Goal: Transaction & Acquisition: Book appointment/travel/reservation

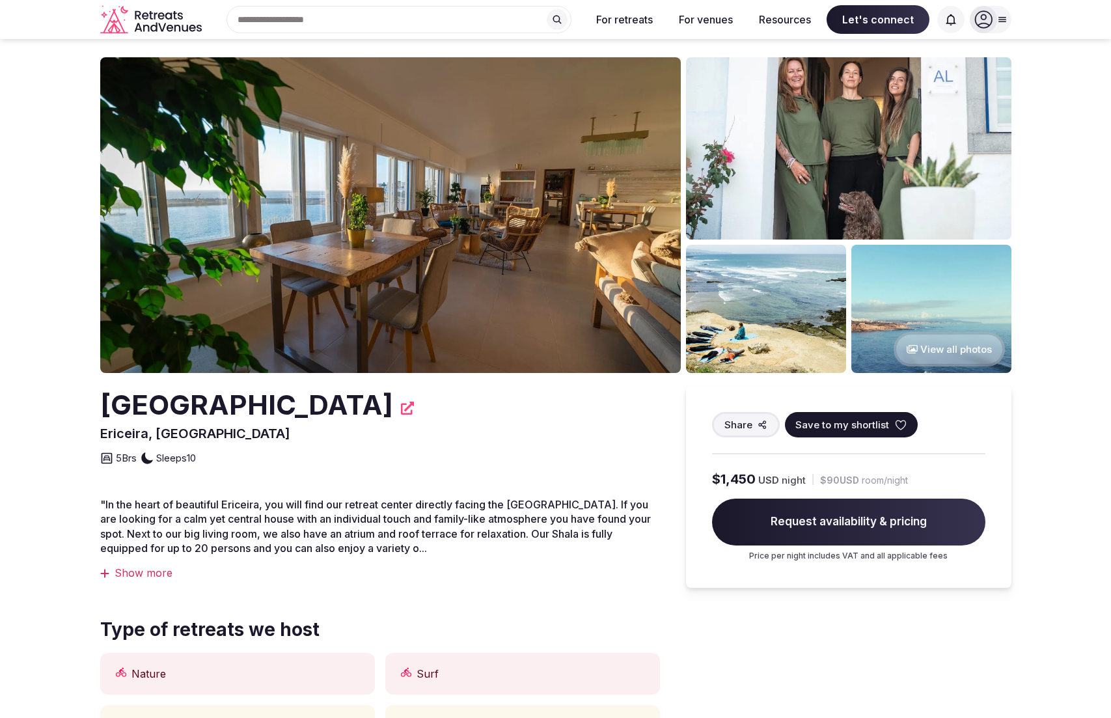
scroll to position [11, 0]
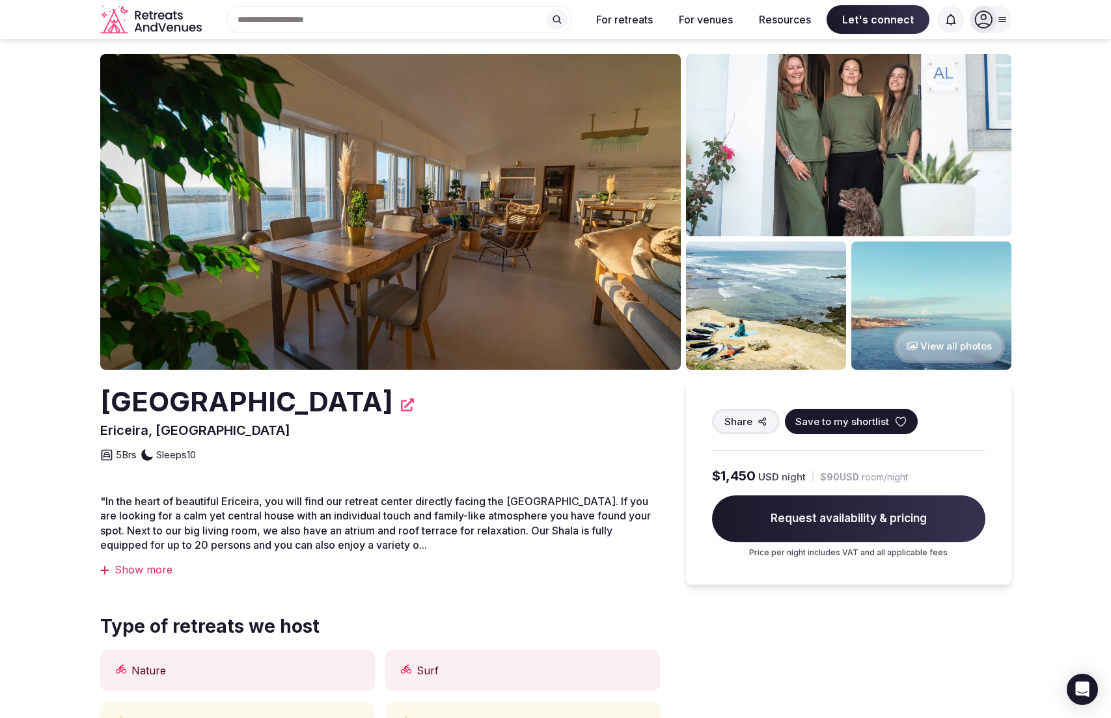
click at [915, 335] on button "View all photos" at bounding box center [949, 346] width 111 height 35
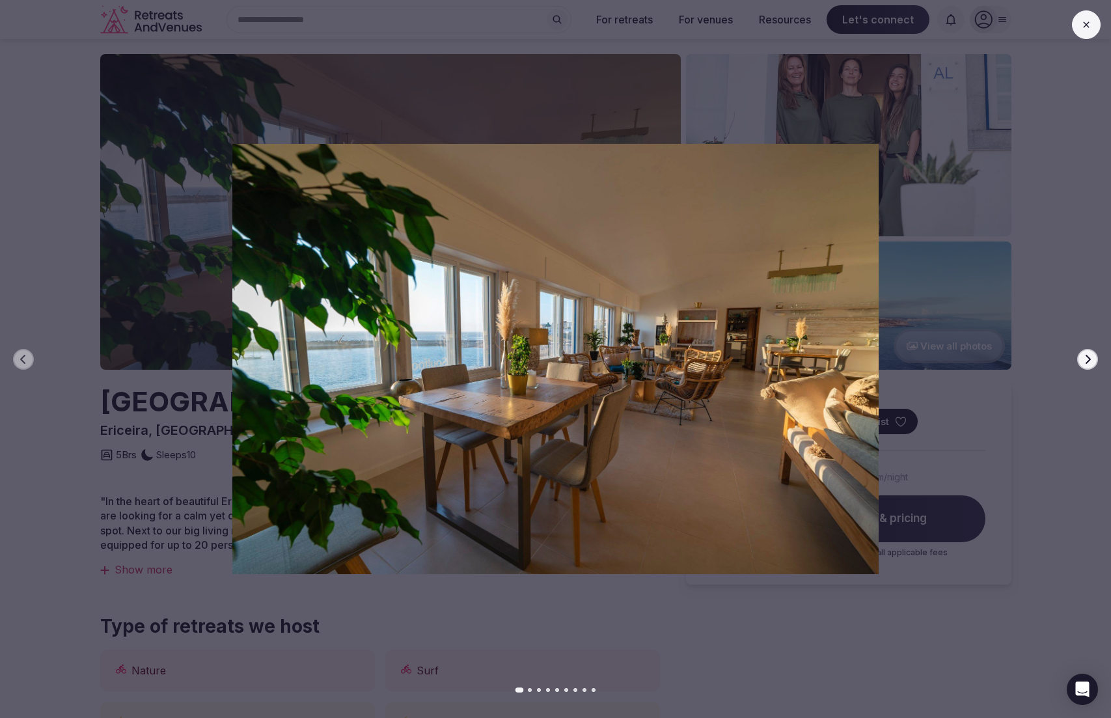
click at [1087, 359] on icon "button" at bounding box center [1088, 359] width 10 height 10
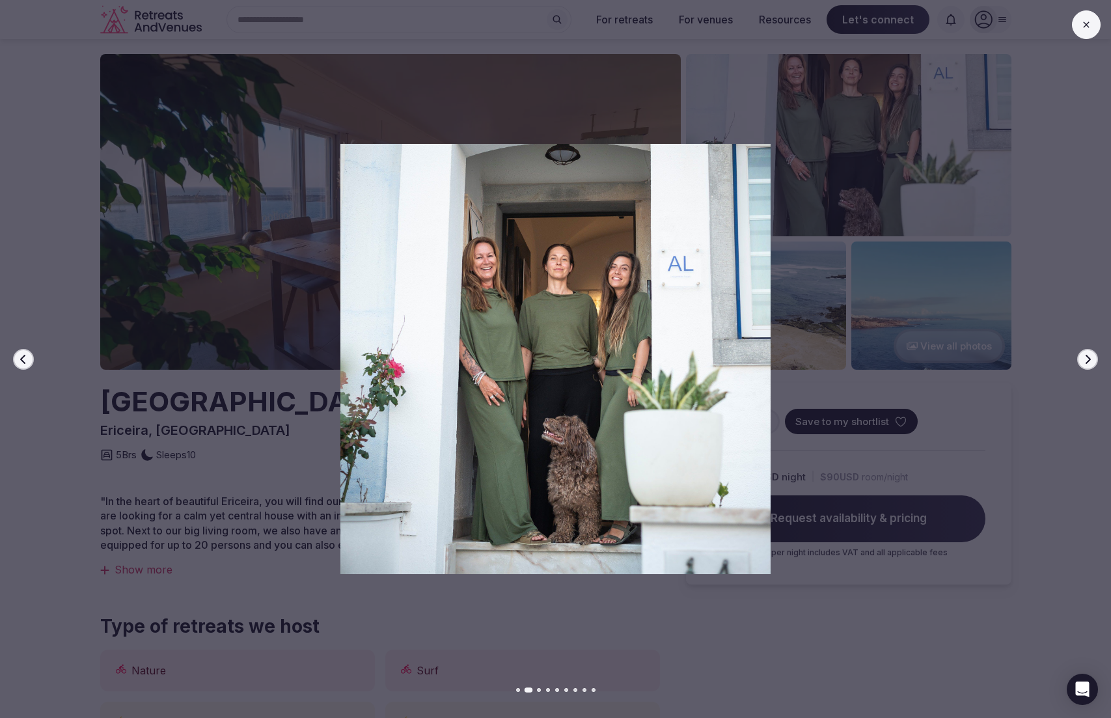
click at [1087, 359] on icon "button" at bounding box center [1088, 359] width 10 height 10
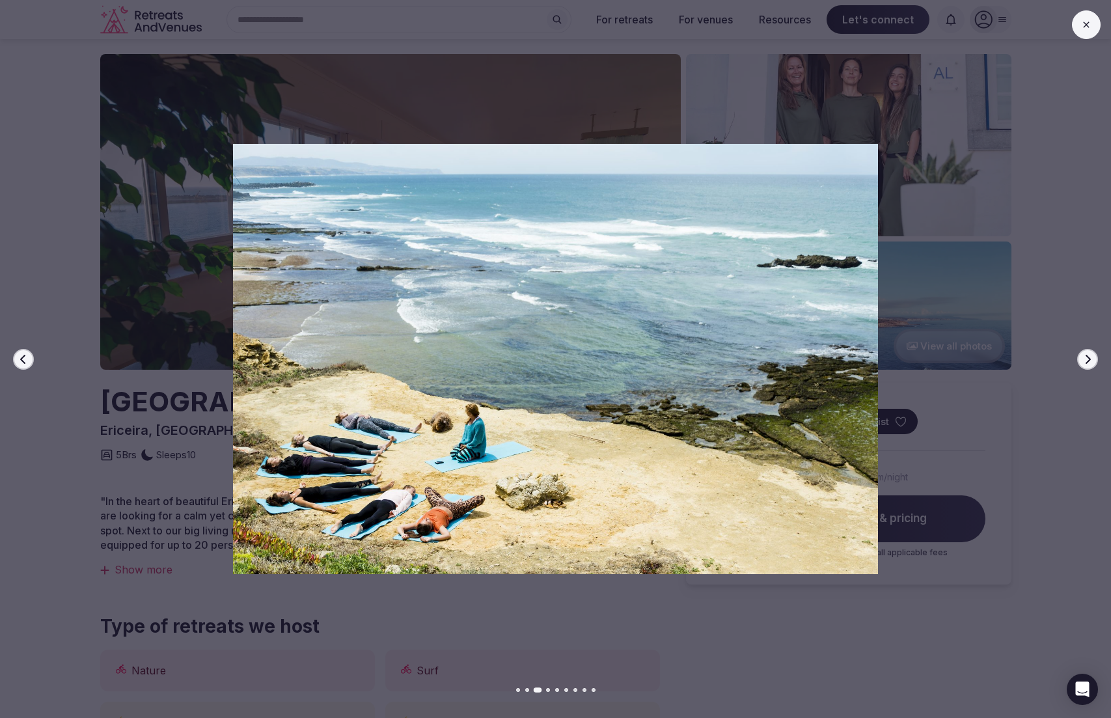
click at [1087, 359] on icon "button" at bounding box center [1088, 359] width 10 height 10
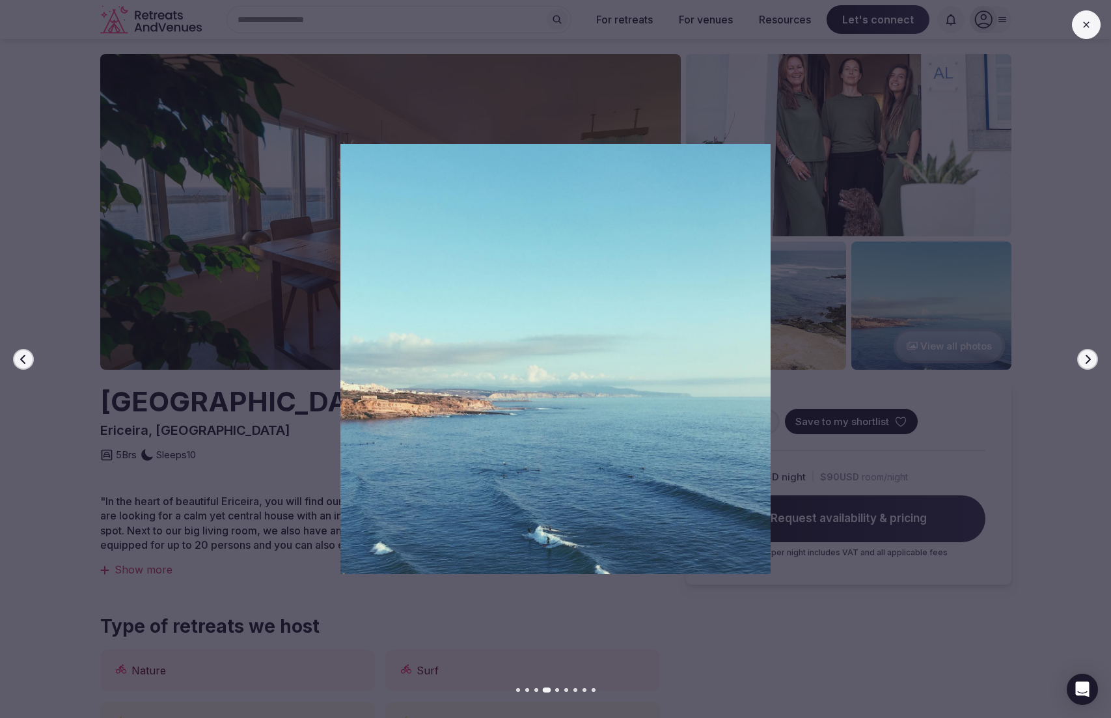
click at [1087, 359] on icon "button" at bounding box center [1088, 359] width 10 height 10
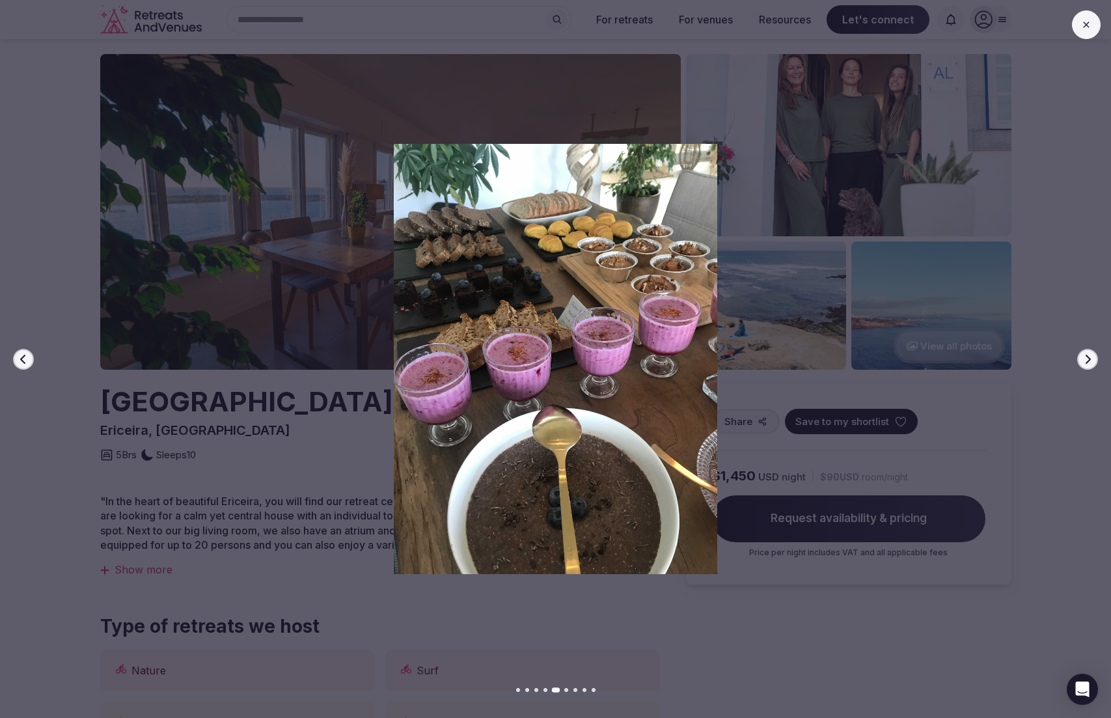
click at [1087, 359] on icon "button" at bounding box center [1088, 359] width 10 height 10
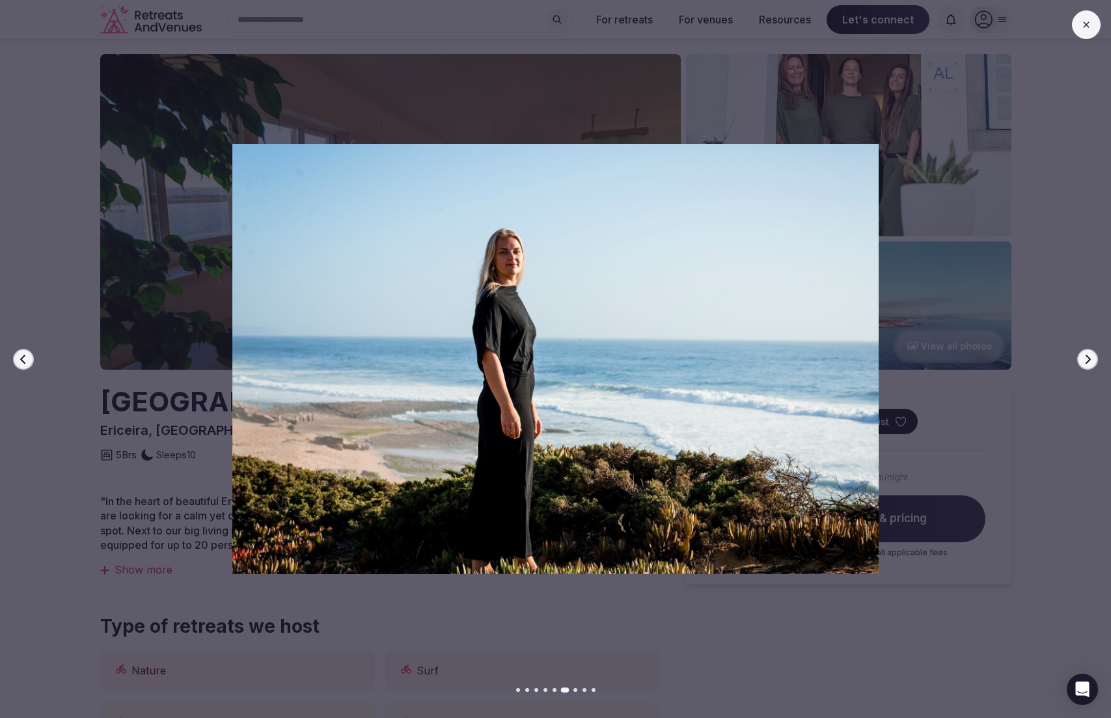
click at [1087, 359] on icon "button" at bounding box center [1088, 359] width 10 height 10
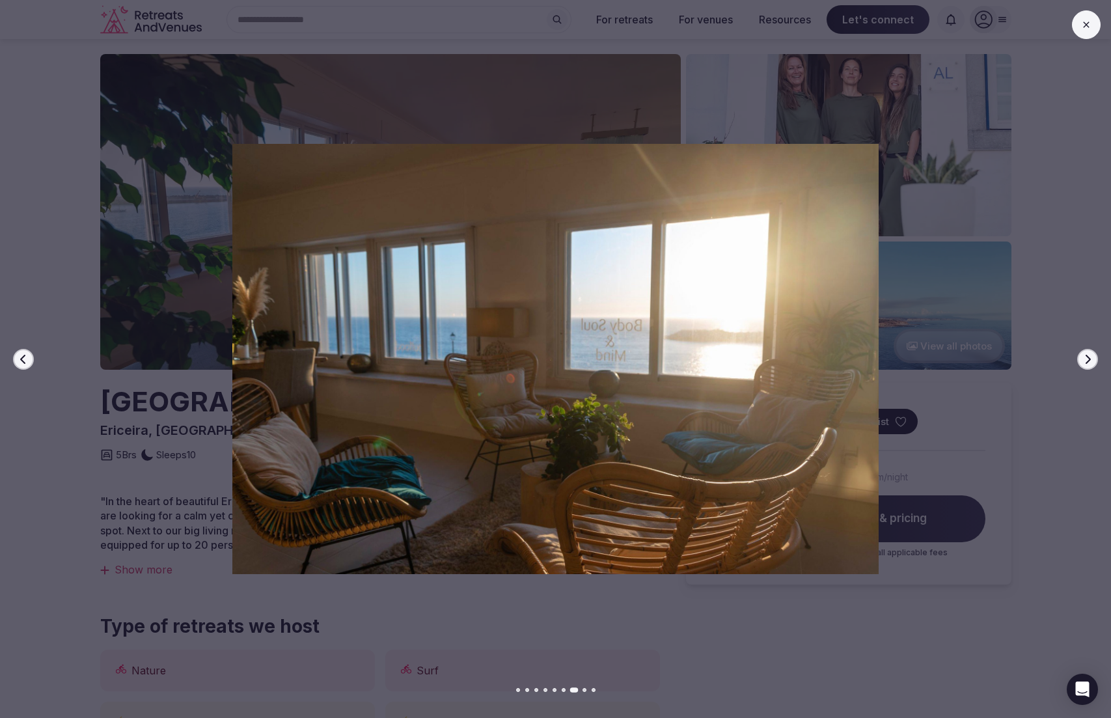
click at [1087, 359] on icon "button" at bounding box center [1088, 359] width 10 height 10
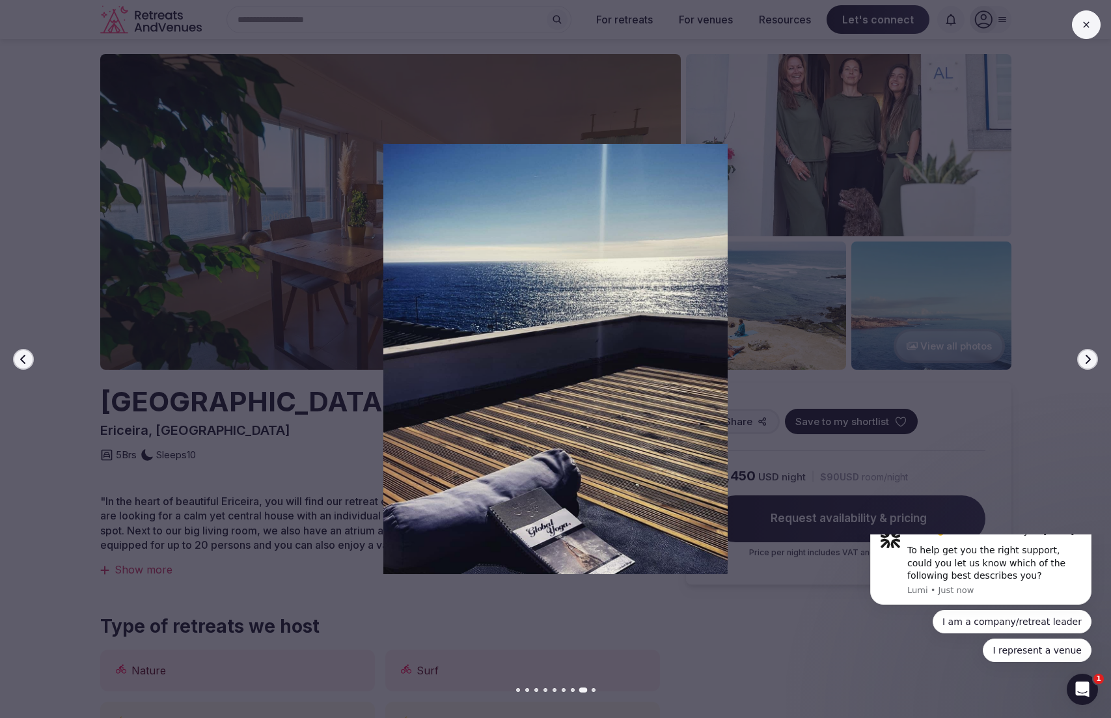
scroll to position [0, 0]
click at [1087, 359] on icon "button" at bounding box center [1088, 359] width 10 height 10
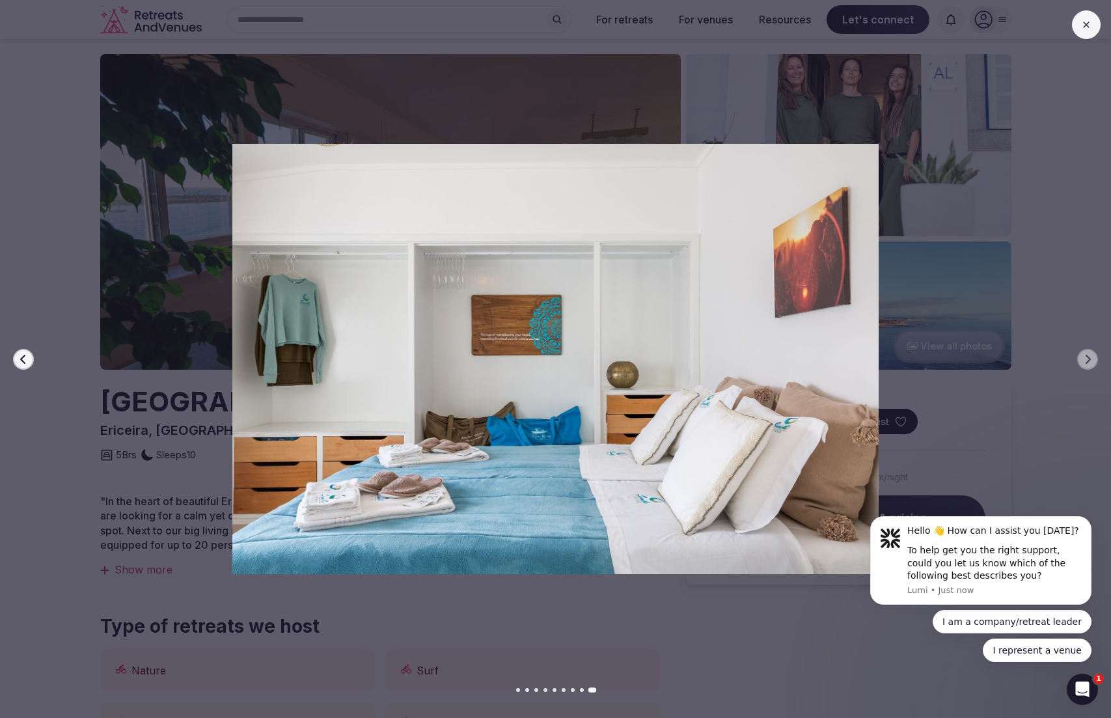
click at [1088, 20] on icon at bounding box center [1086, 25] width 10 height 10
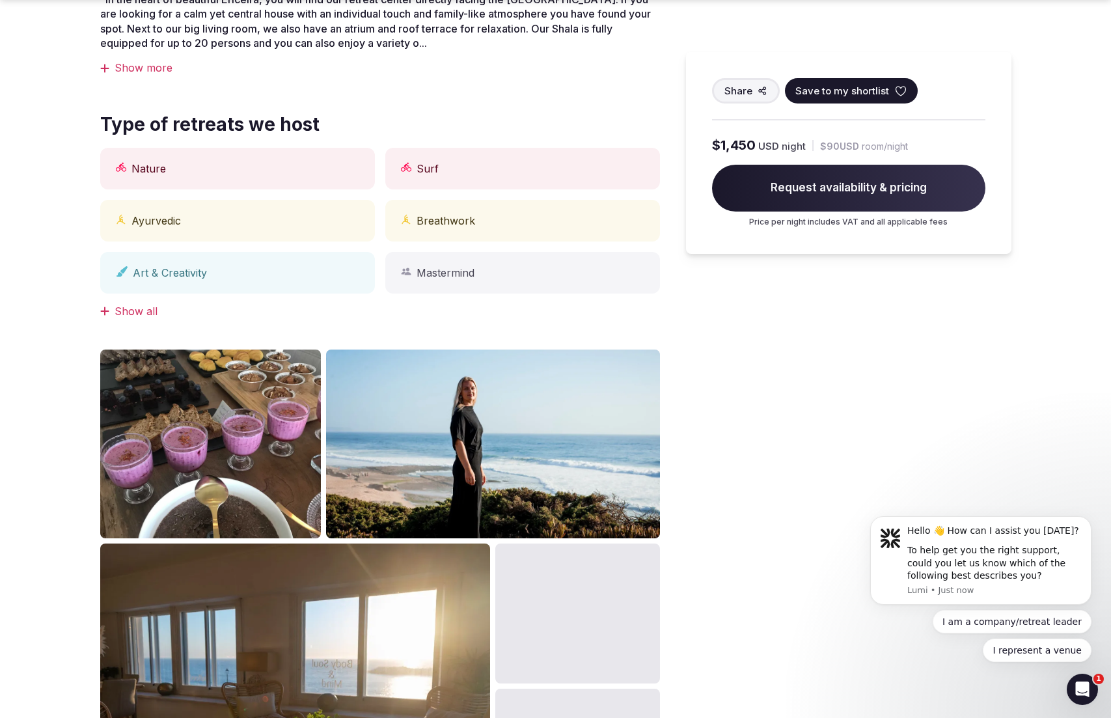
scroll to position [513, 0]
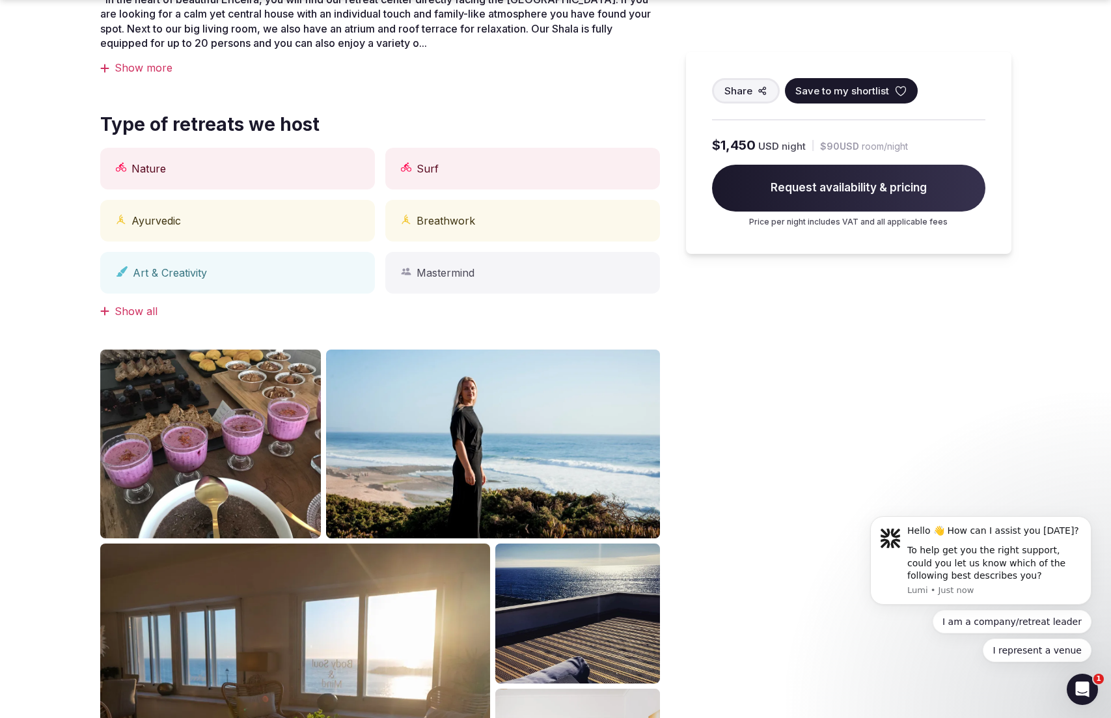
click at [126, 312] on div "Show all" at bounding box center [380, 311] width 560 height 14
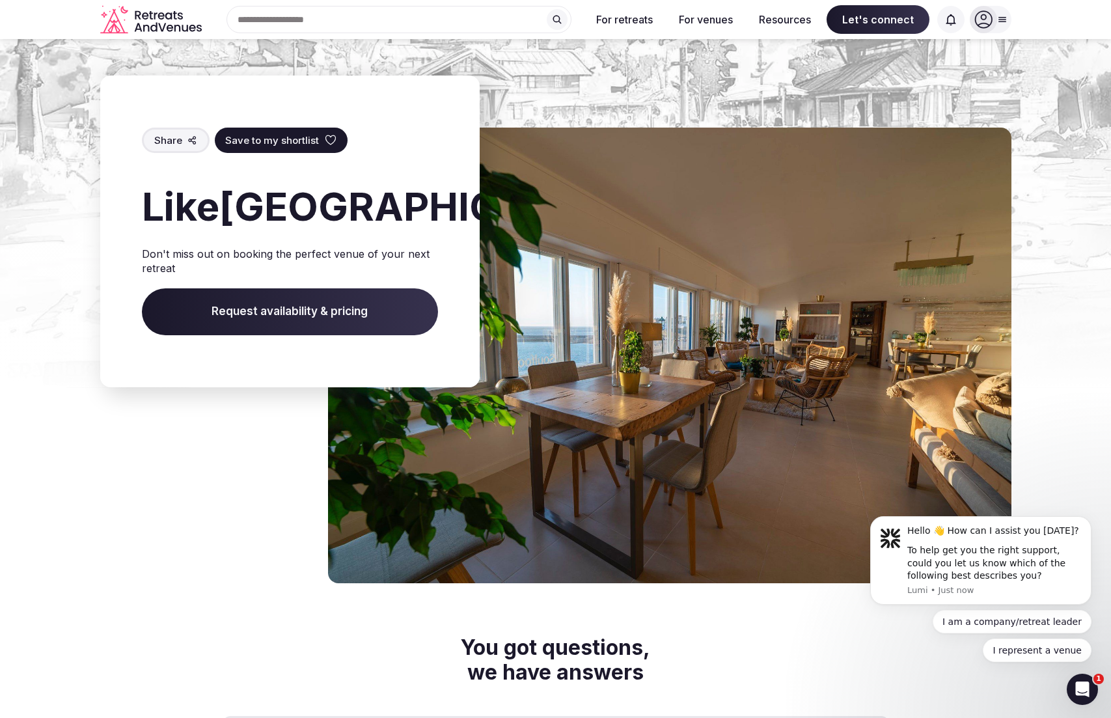
scroll to position [2789, 0]
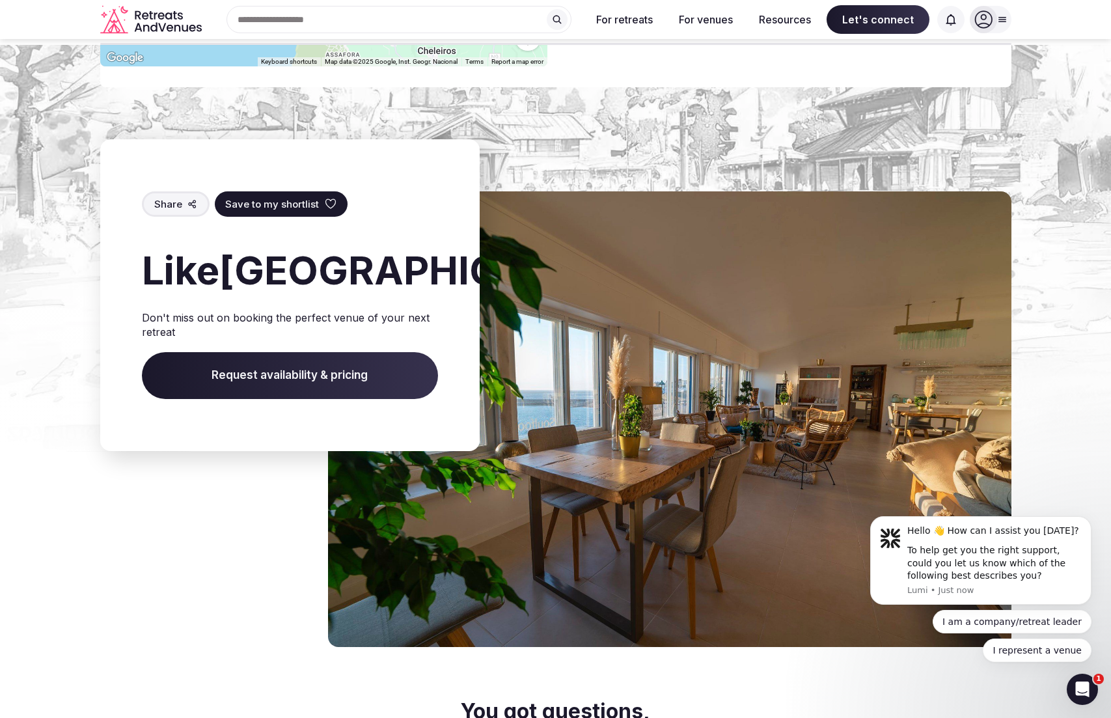
click at [296, 399] on span "Request availability & pricing" at bounding box center [290, 375] width 296 height 47
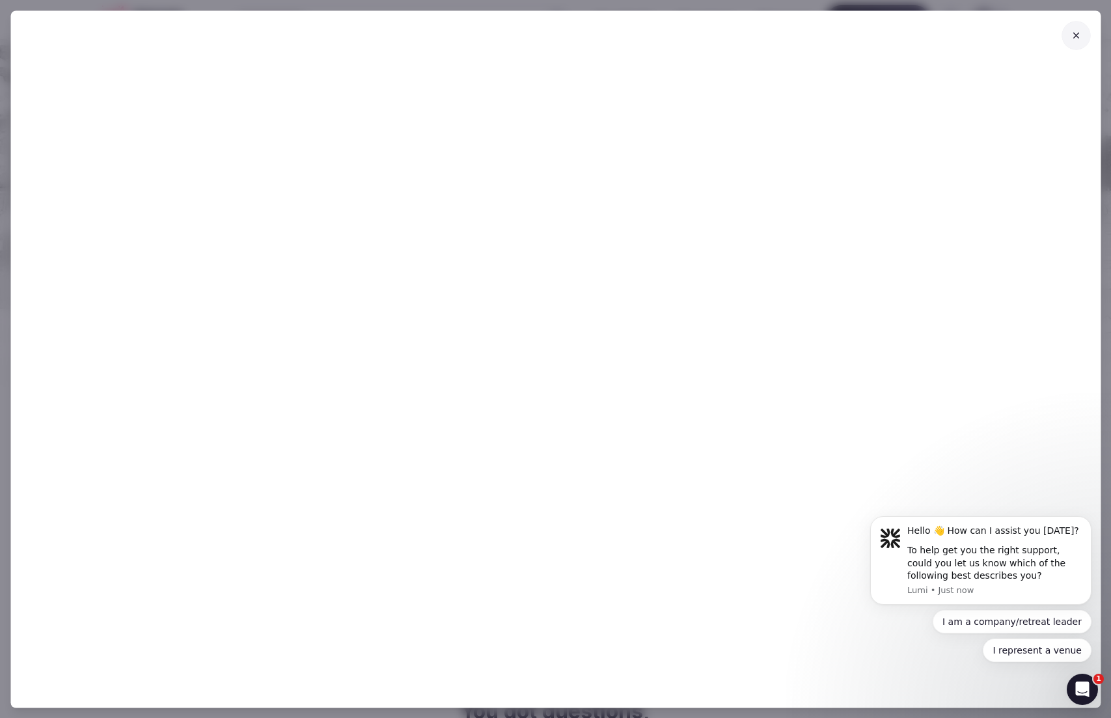
click at [1080, 35] on icon at bounding box center [1076, 35] width 10 height 10
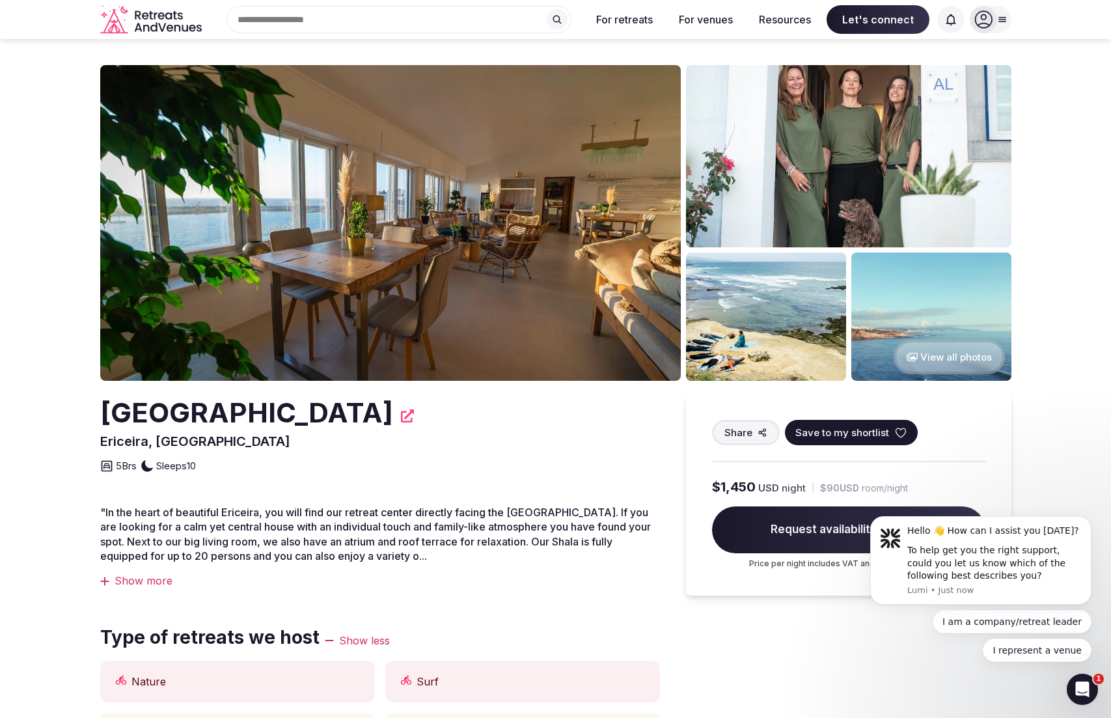
scroll to position [0, 0]
